Goal: Check status: Check status

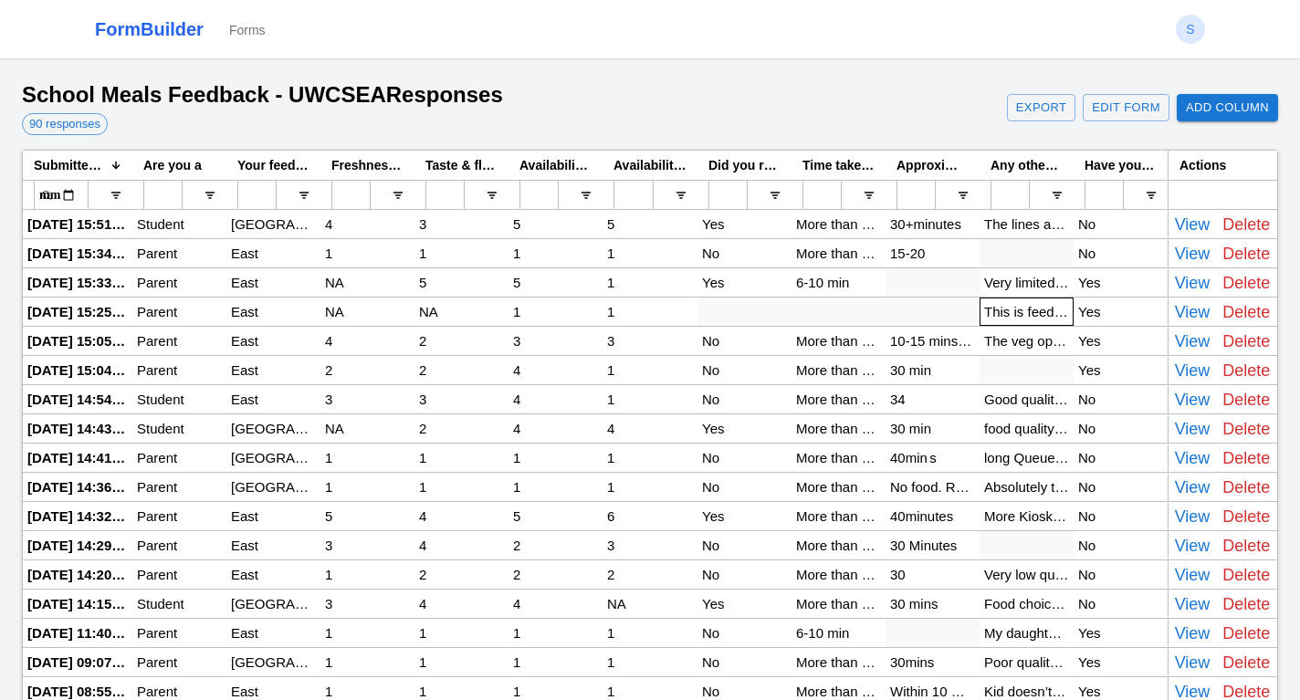
click at [1030, 316] on div "This is feedback regarding pre-ordered food (my child is in K1). Snacks: No veg…" at bounding box center [1027, 312] width 94 height 28
